Goal: Task Accomplishment & Management: Use online tool/utility

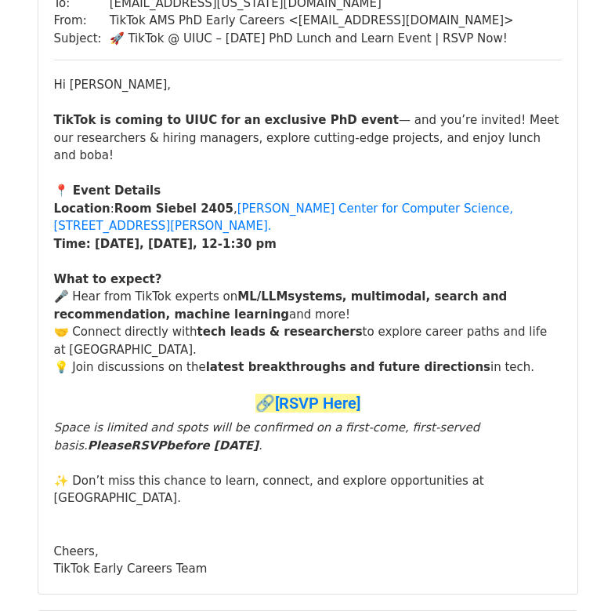
scroll to position [25159, 0]
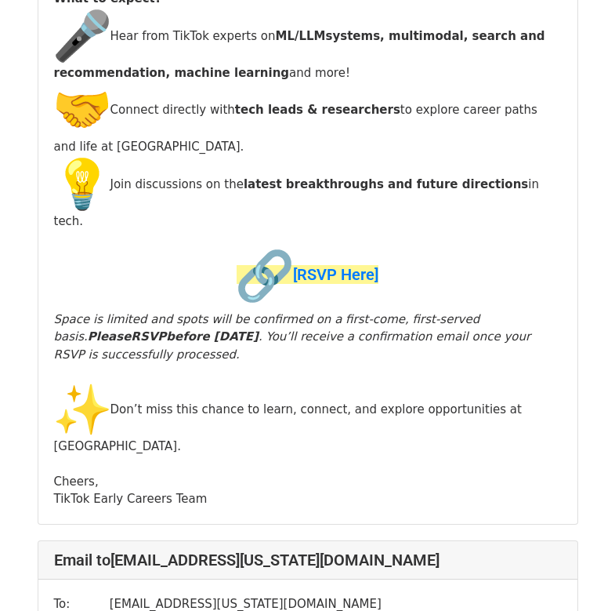
scroll to position [730, 0]
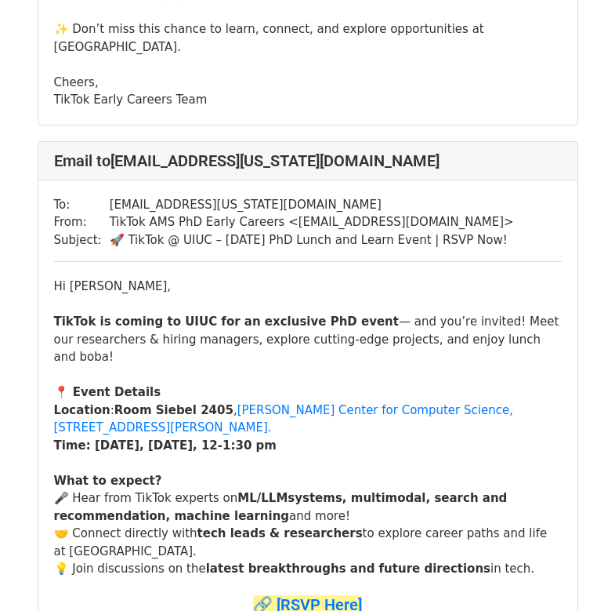
scroll to position [4174, 0]
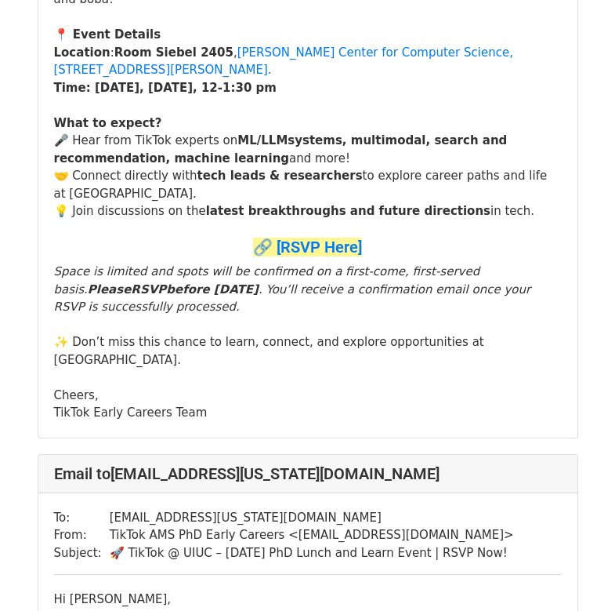
scroll to position [6417, 0]
